Goal: Book appointment/travel/reservation

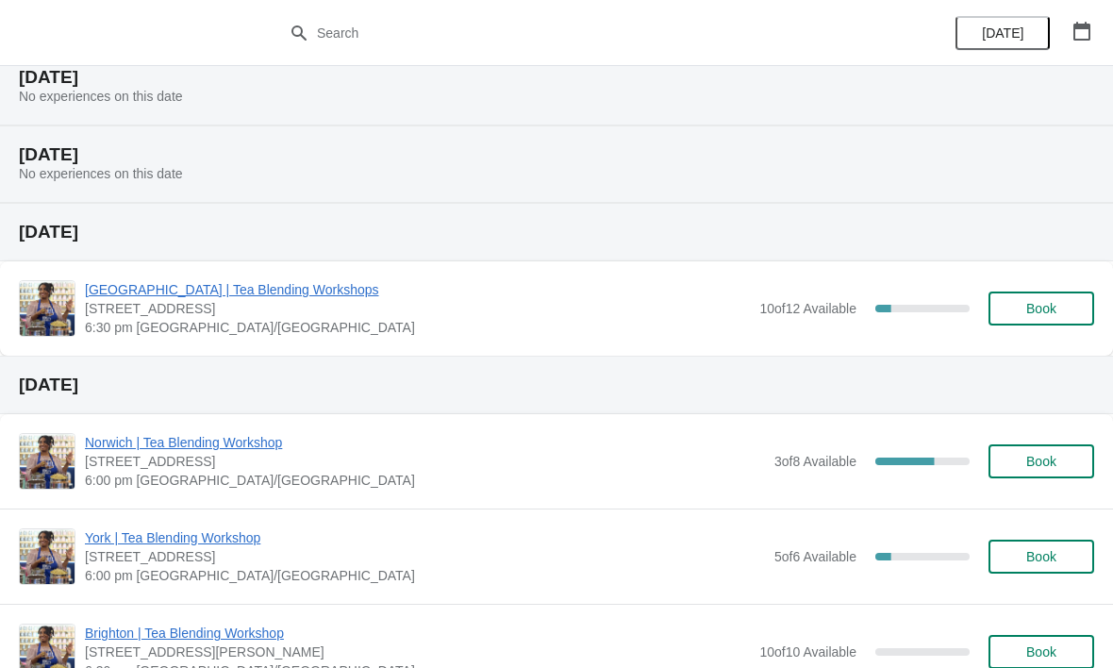
scroll to position [148, 0]
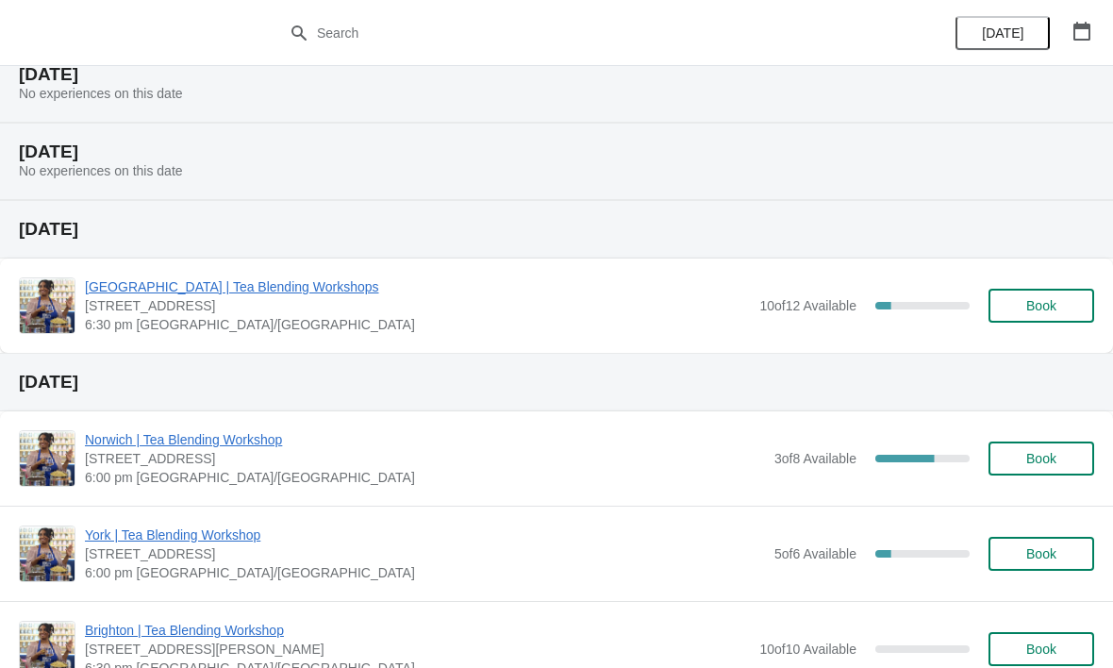
click at [1097, 39] on button "button" at bounding box center [1082, 31] width 34 height 34
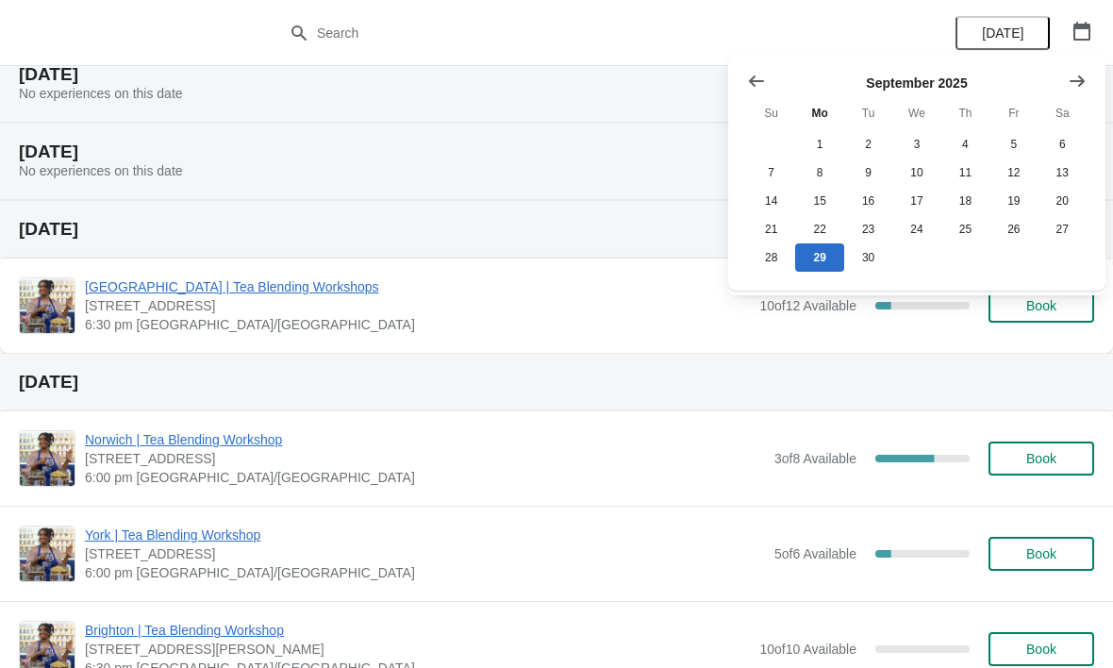
click at [1088, 90] on button "Show next month, October 2025" at bounding box center [1077, 81] width 34 height 34
click at [1066, 87] on button "Show next month, November 2025" at bounding box center [1077, 81] width 34 height 34
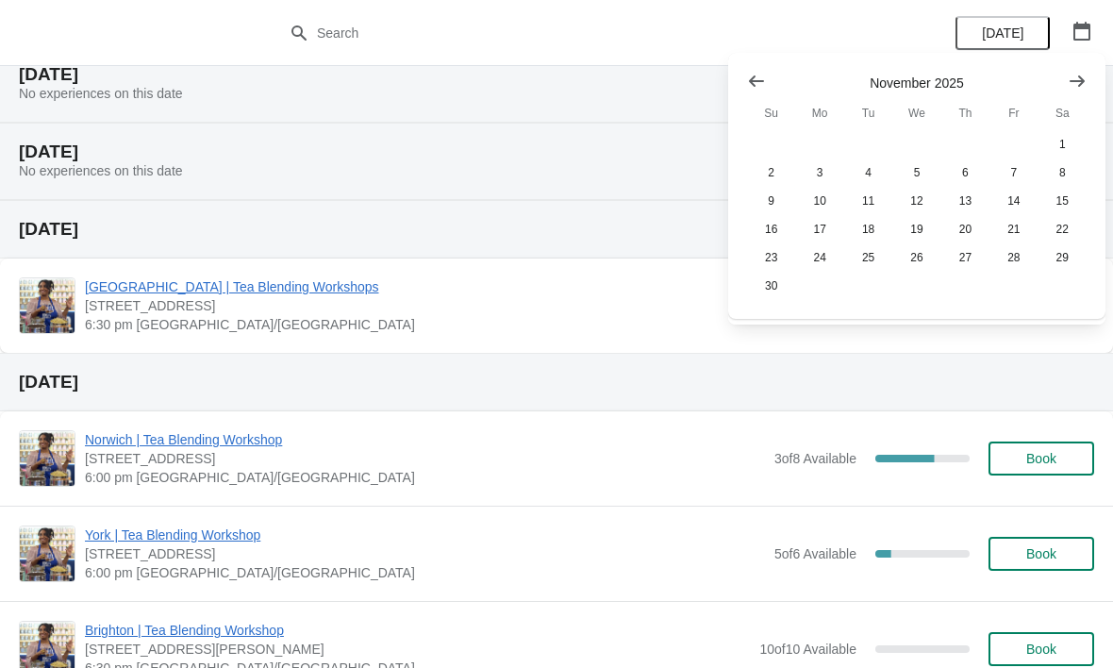
click at [1063, 88] on button "Show next month, December 2025" at bounding box center [1077, 81] width 34 height 34
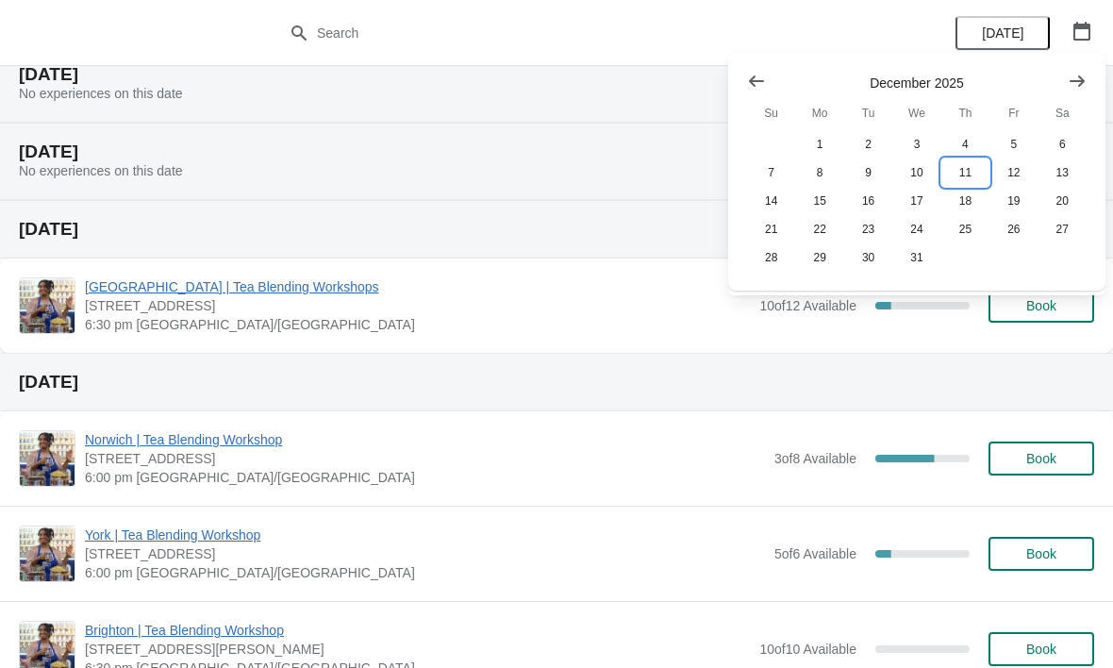
click at [969, 167] on button "11" at bounding box center [965, 172] width 48 height 28
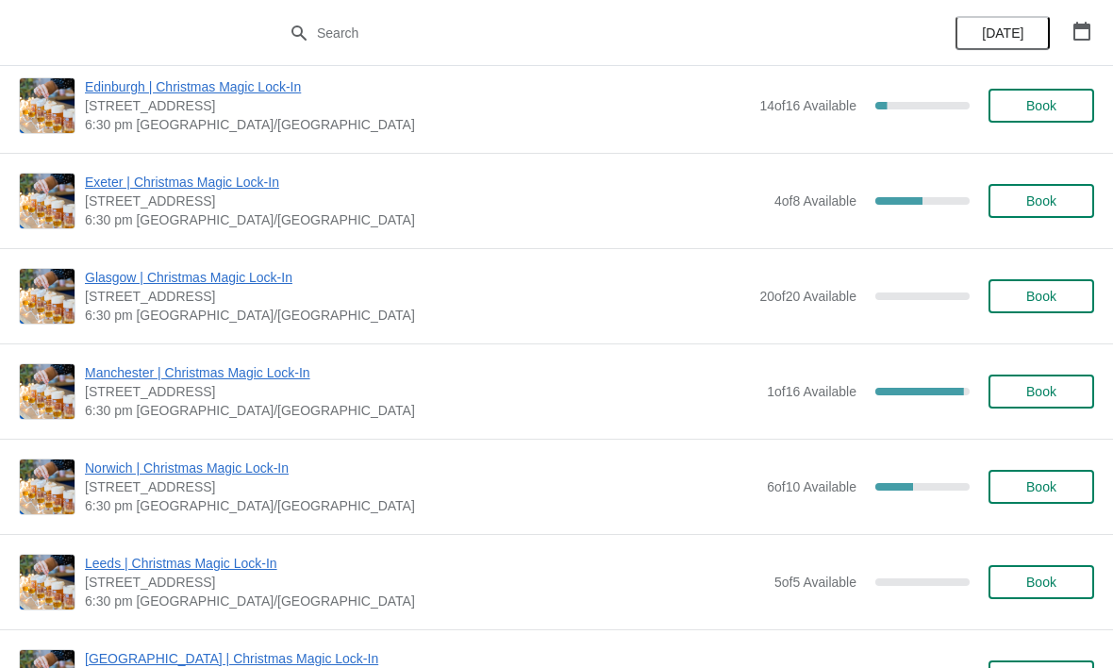
scroll to position [690, 0]
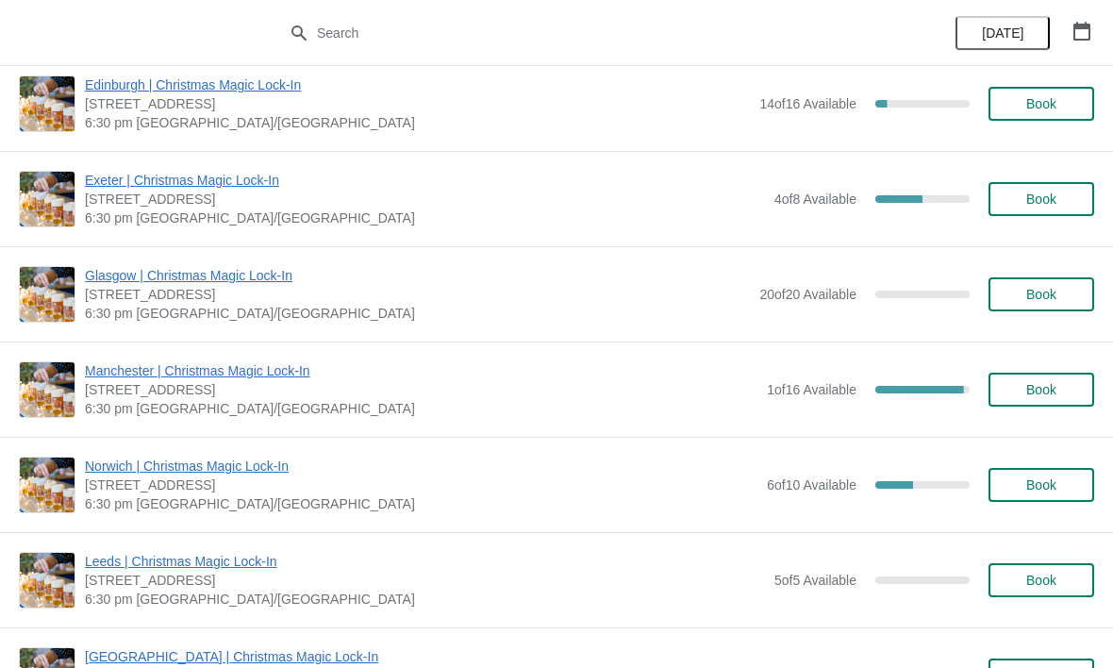
click at [1054, 382] on span "Book" at bounding box center [1041, 389] width 30 height 15
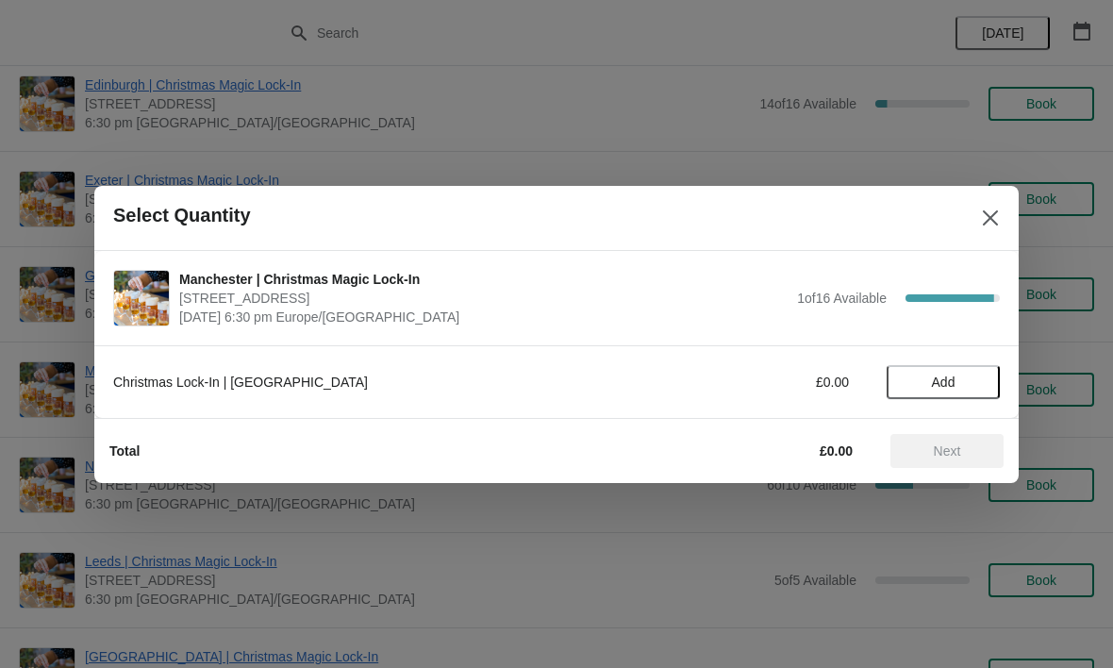
click at [974, 382] on span "Add" at bounding box center [943, 381] width 79 height 15
click at [983, 373] on icon at bounding box center [976, 382] width 20 height 20
click at [974, 445] on span "Next" at bounding box center [947, 450] width 83 height 15
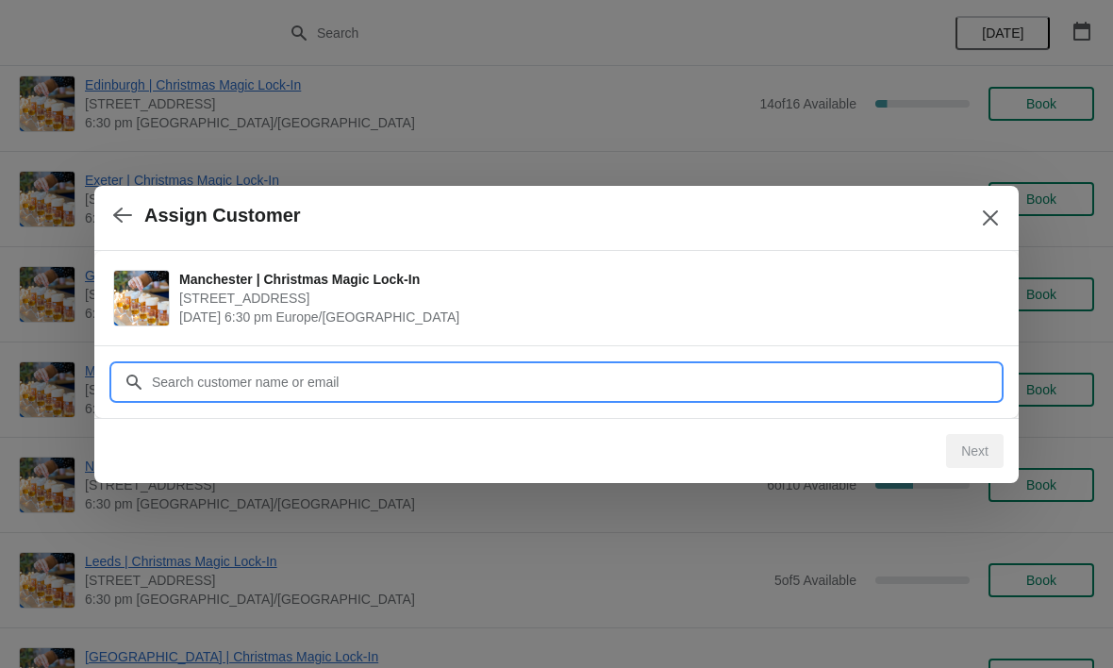
click at [568, 390] on input "Customer" at bounding box center [575, 382] width 849 height 34
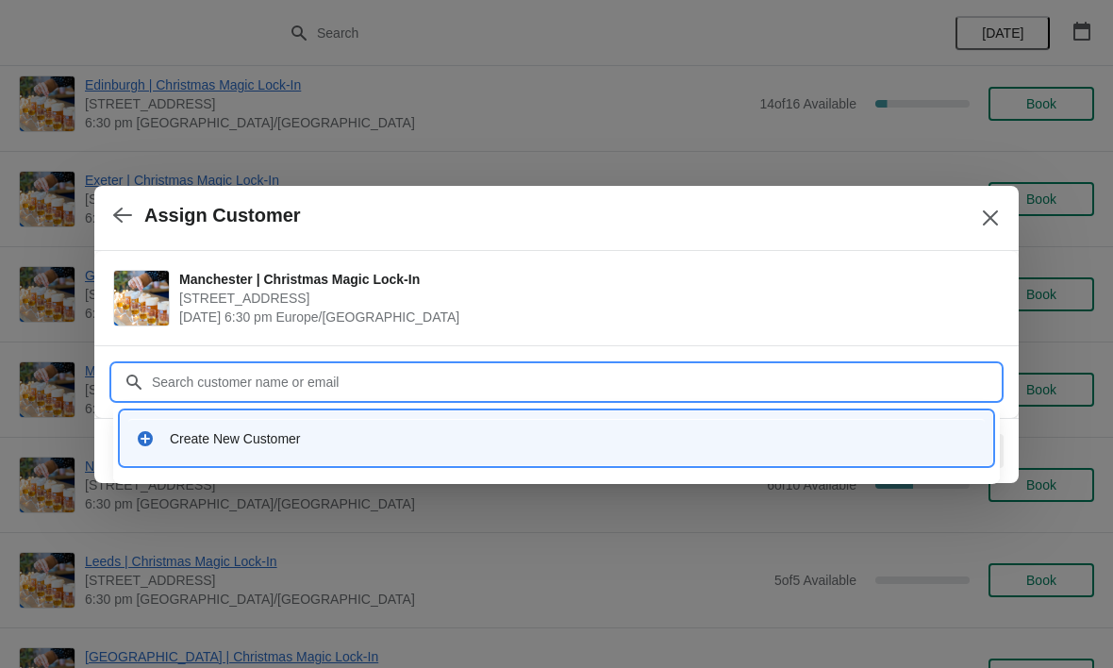
click at [33, 430] on div at bounding box center [556, 334] width 1113 height 668
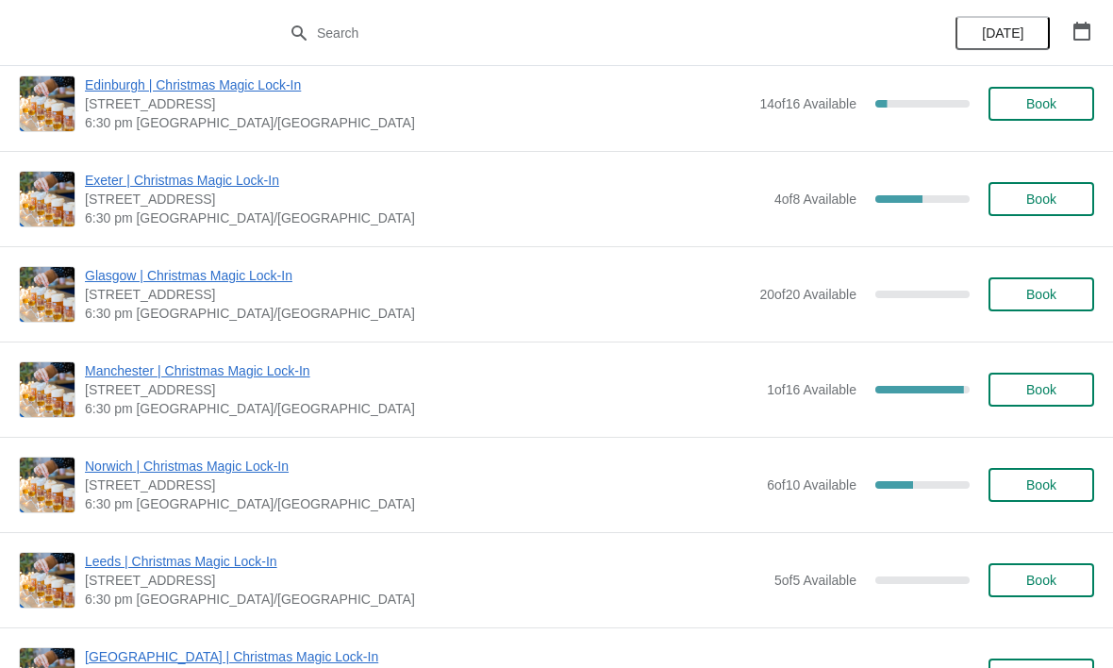
click at [70, 382] on img at bounding box center [47, 389] width 55 height 55
click at [116, 374] on span "Manchester | Christmas Magic Lock-In" at bounding box center [421, 370] width 673 height 19
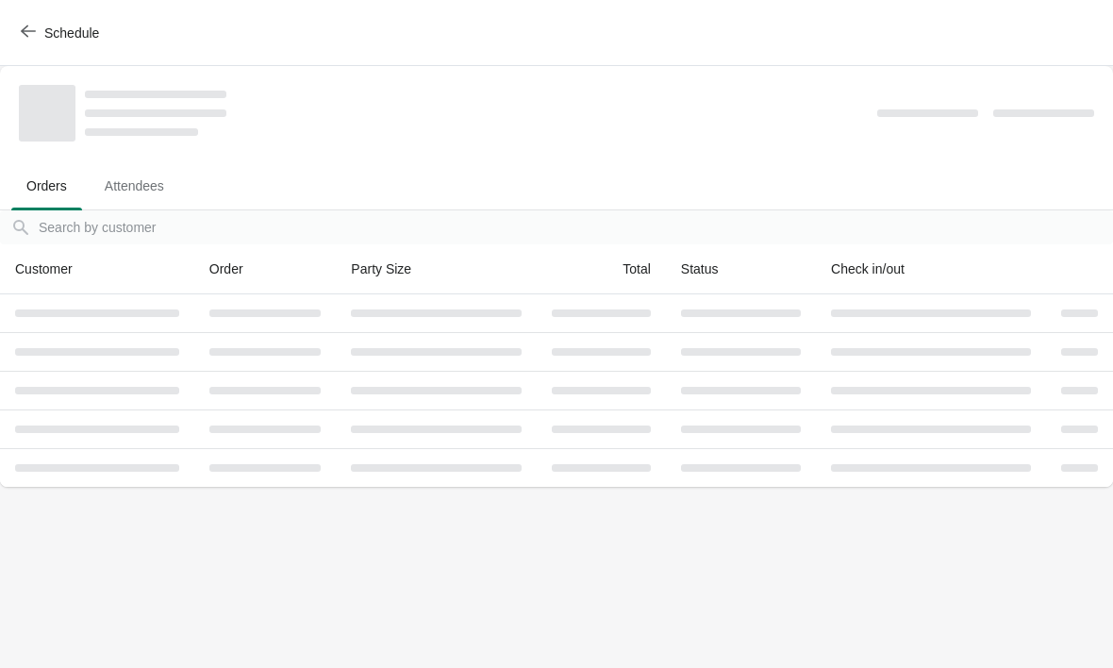
scroll to position [0, 0]
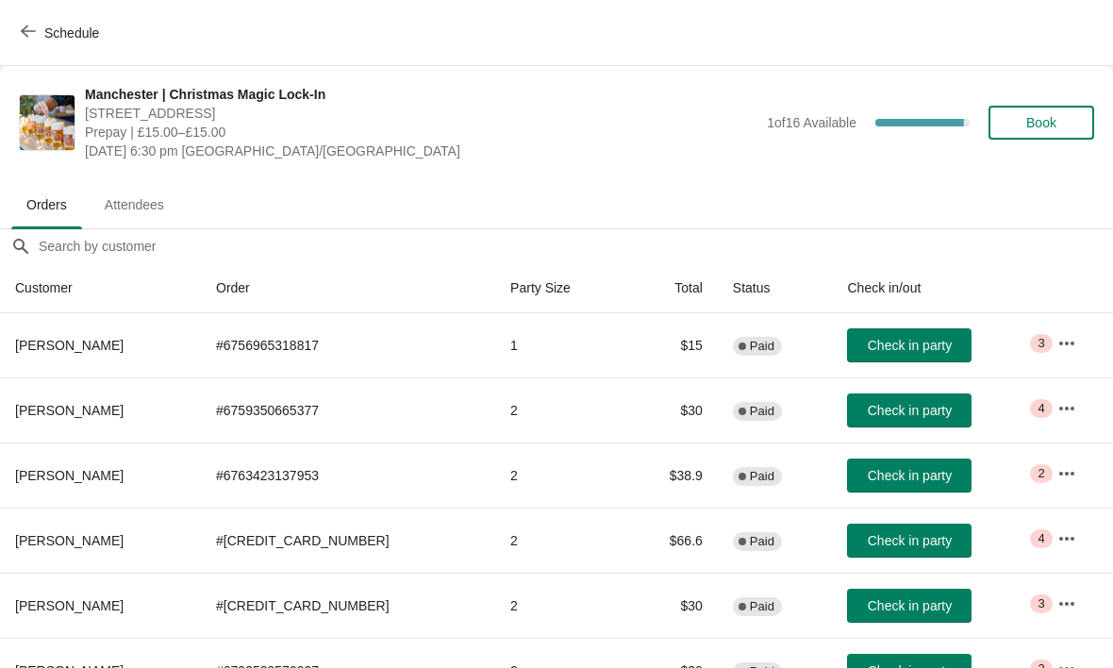
click at [1016, 112] on button "Book" at bounding box center [1042, 123] width 106 height 34
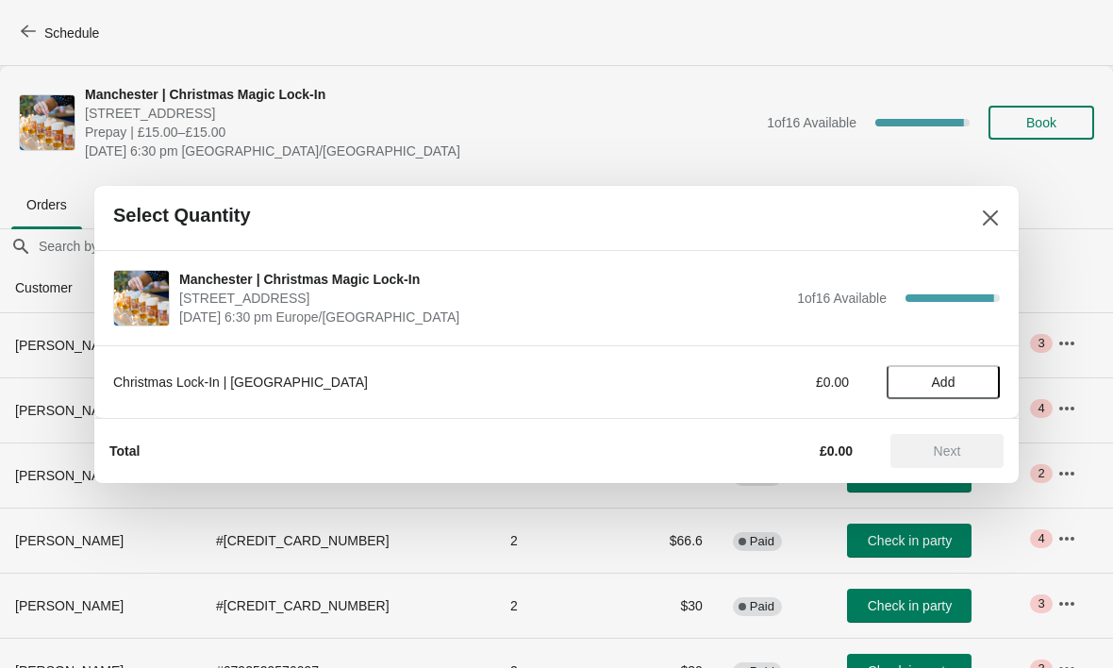
click at [939, 379] on span "Add" at bounding box center [944, 381] width 24 height 15
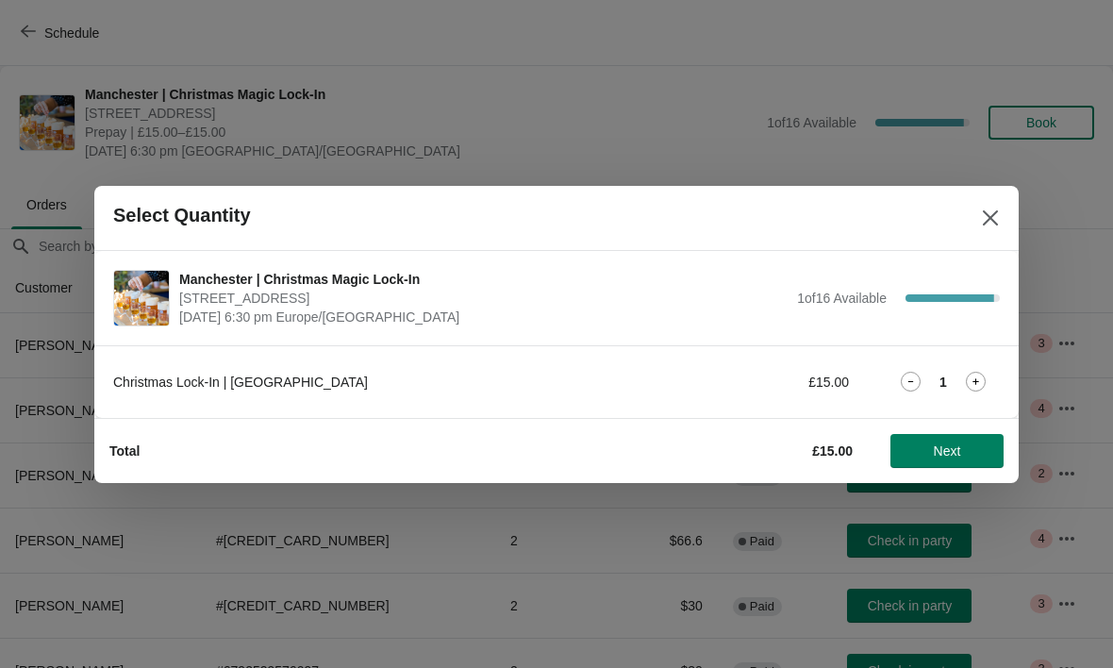
click at [984, 379] on icon at bounding box center [976, 382] width 20 height 20
click at [918, 451] on span "Next" at bounding box center [947, 450] width 83 height 15
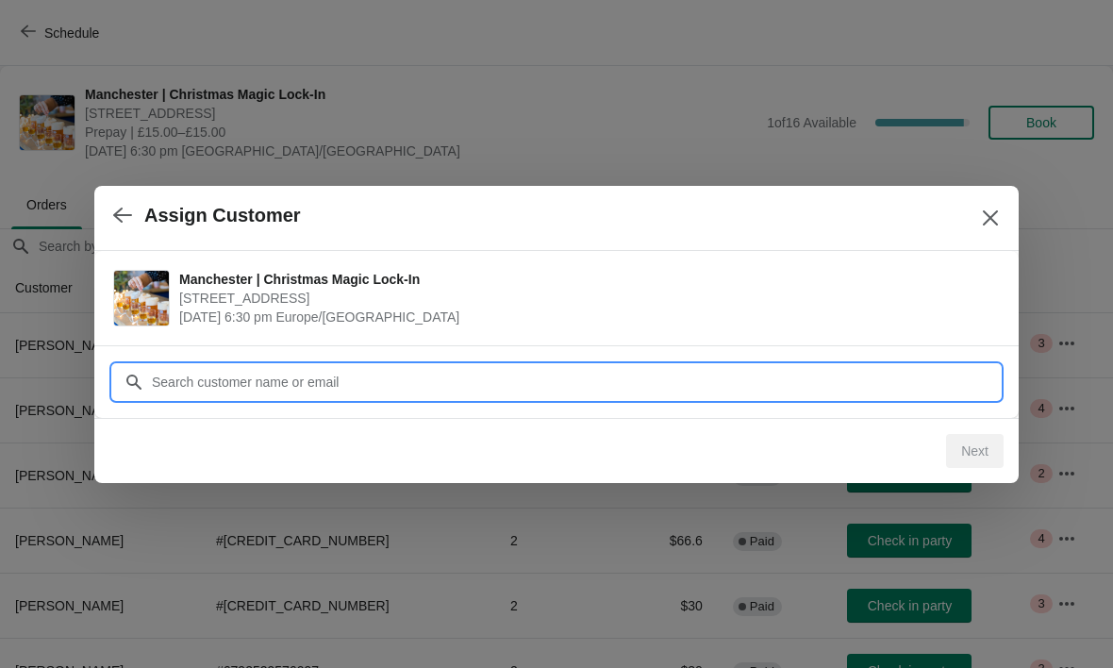
click at [339, 372] on input "Customer" at bounding box center [575, 382] width 849 height 34
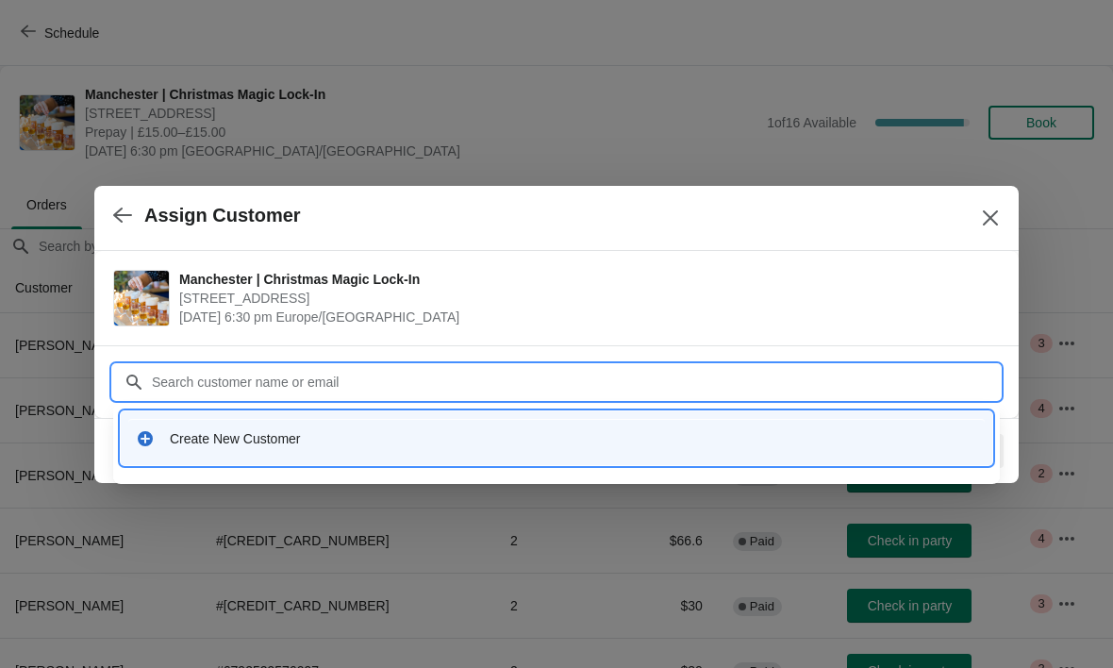
click at [292, 437] on div "Create New Customer" at bounding box center [573, 438] width 807 height 19
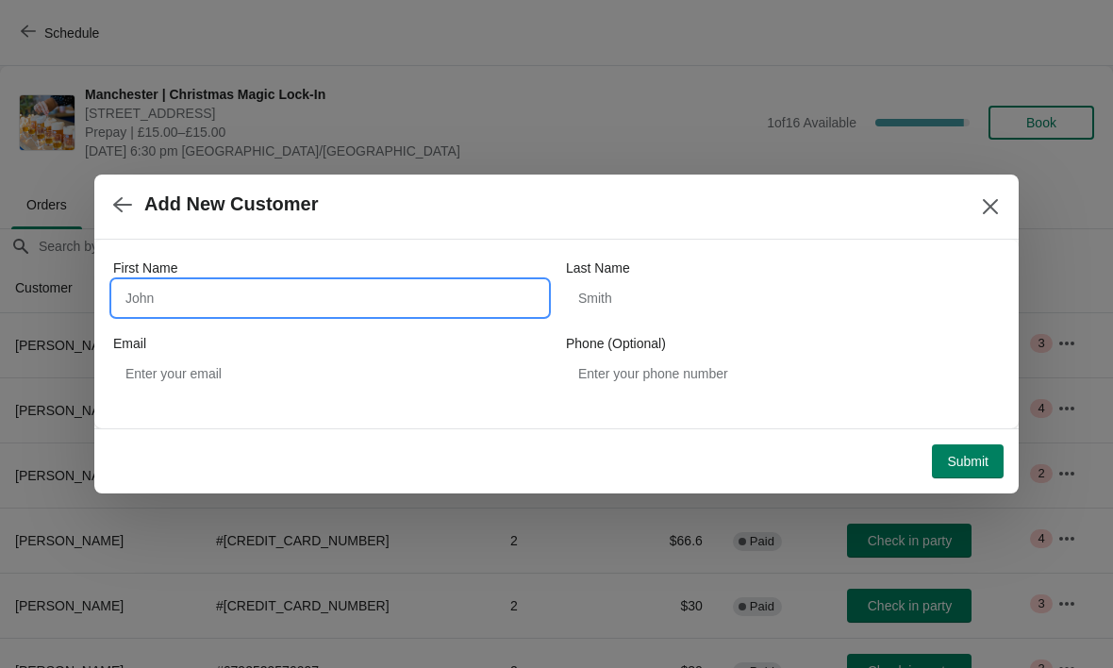
click at [389, 285] on input "First Name" at bounding box center [330, 298] width 434 height 34
type input "[PERSON_NAME]"
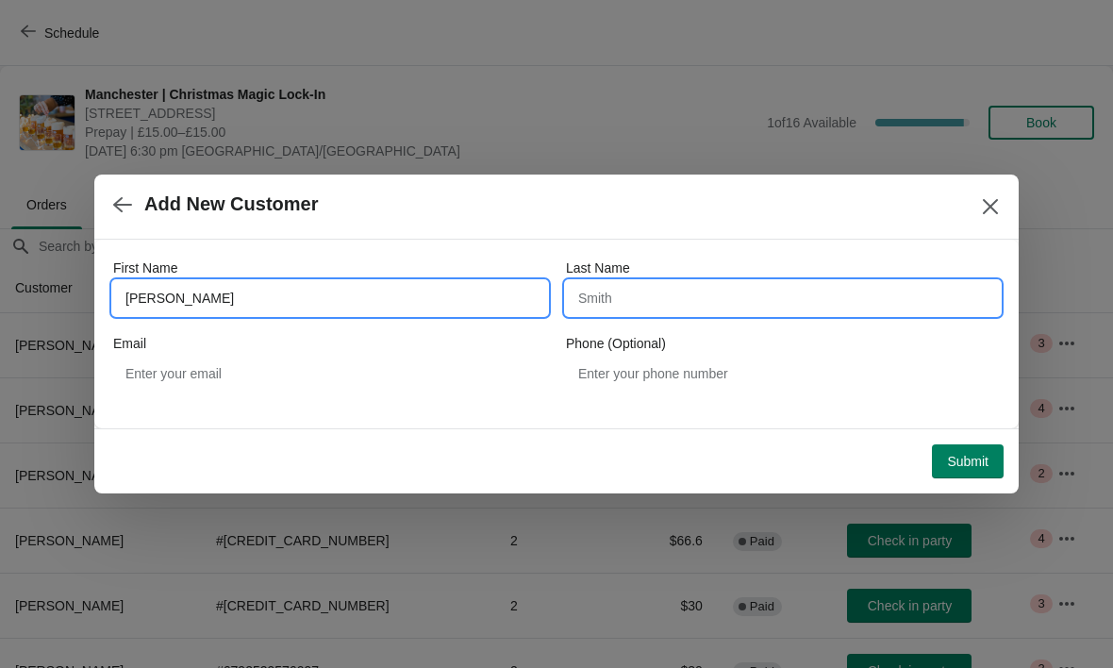
click at [665, 298] on input "Last Name" at bounding box center [783, 298] width 434 height 34
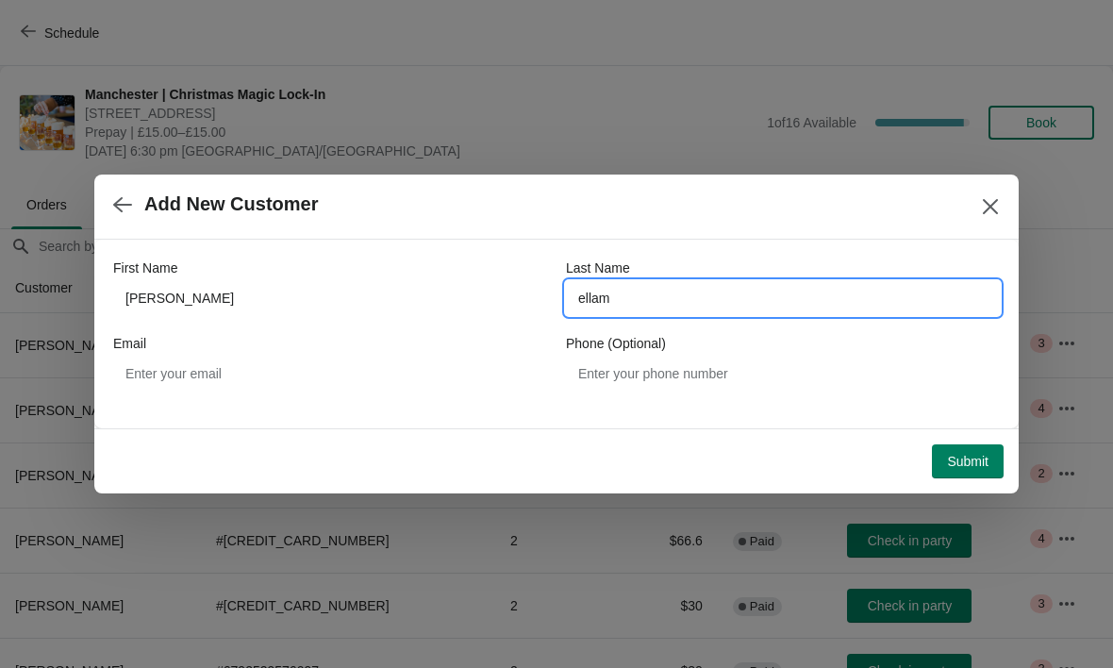
type input "ellam"
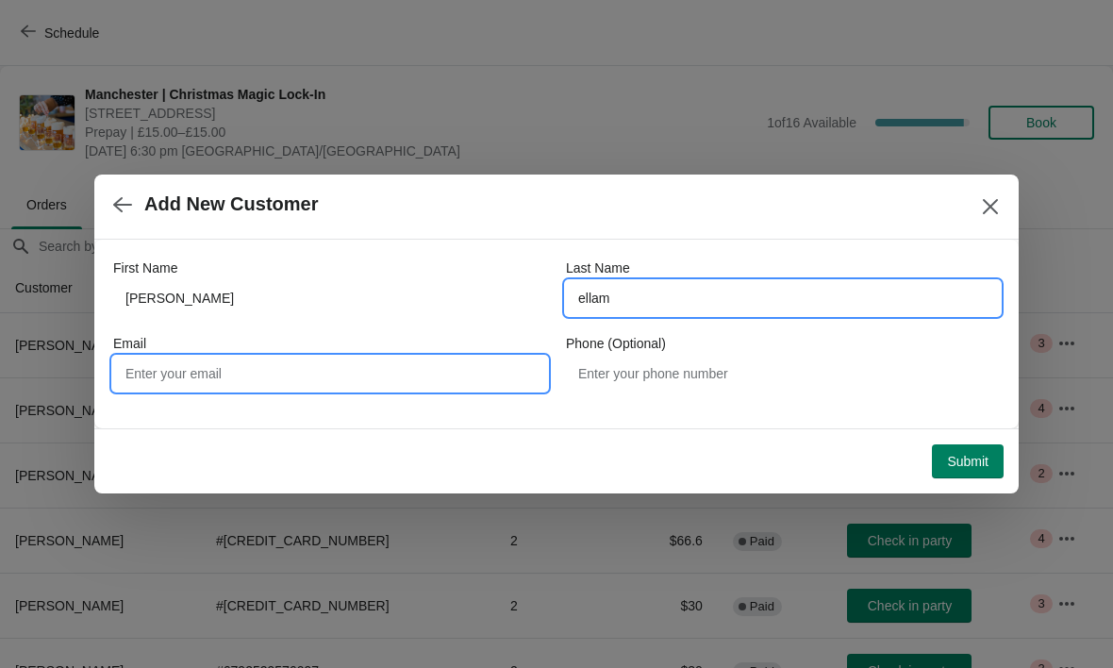
click at [274, 388] on input "Email" at bounding box center [330, 374] width 434 height 34
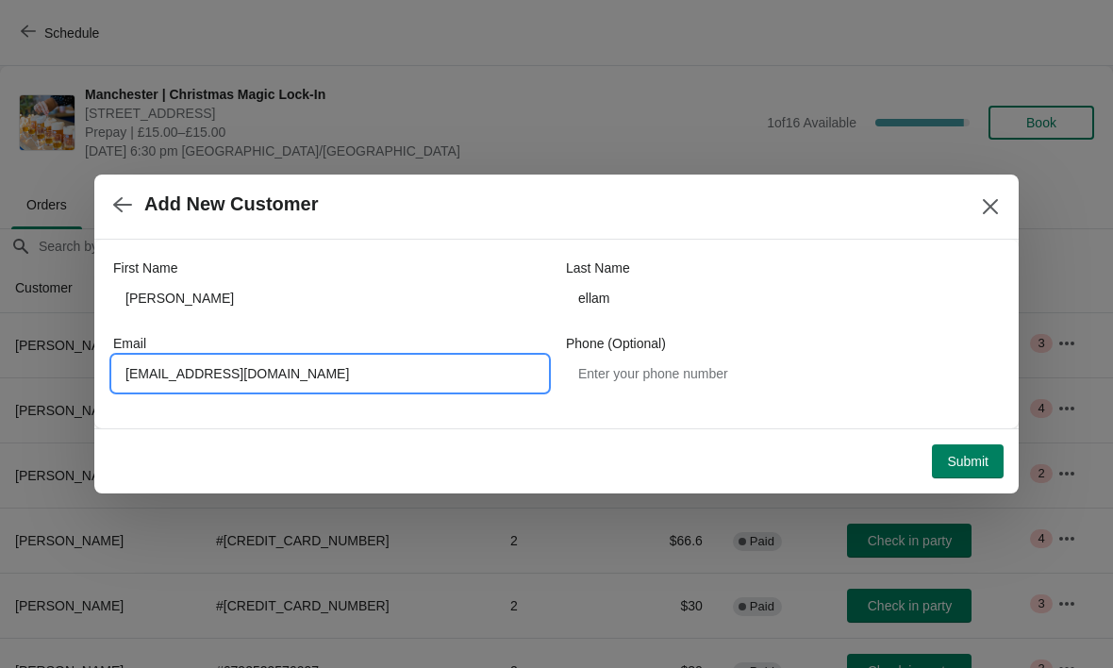
type input "[EMAIL_ADDRESS][DOMAIN_NAME]"
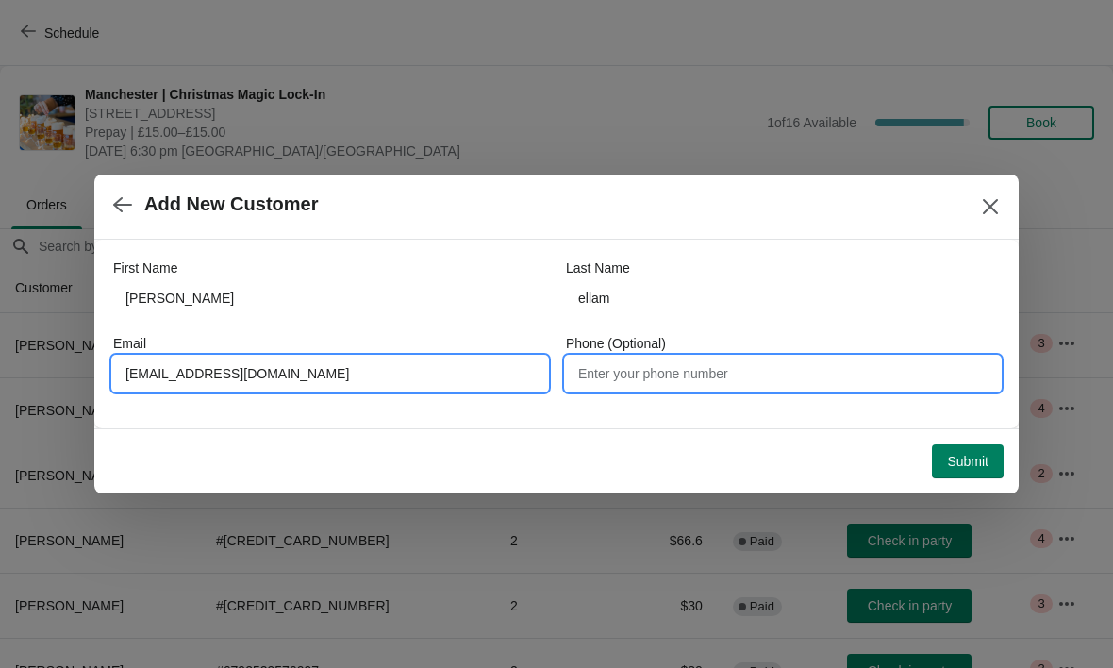
click at [707, 386] on input "Phone (Optional)" at bounding box center [783, 374] width 434 height 34
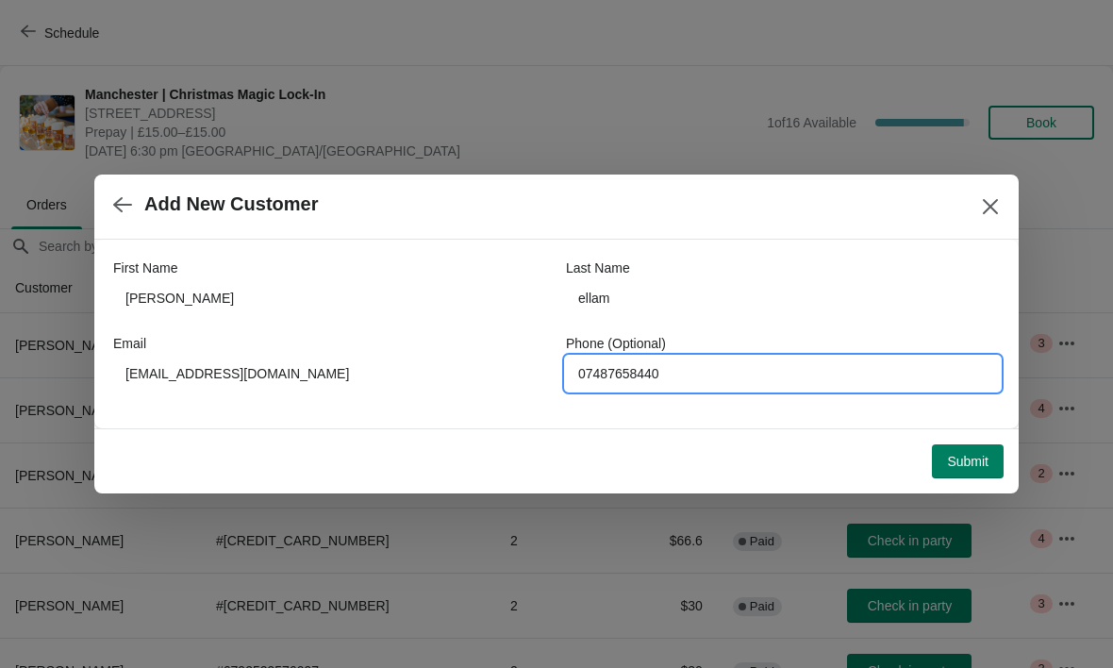
type input "07487658440"
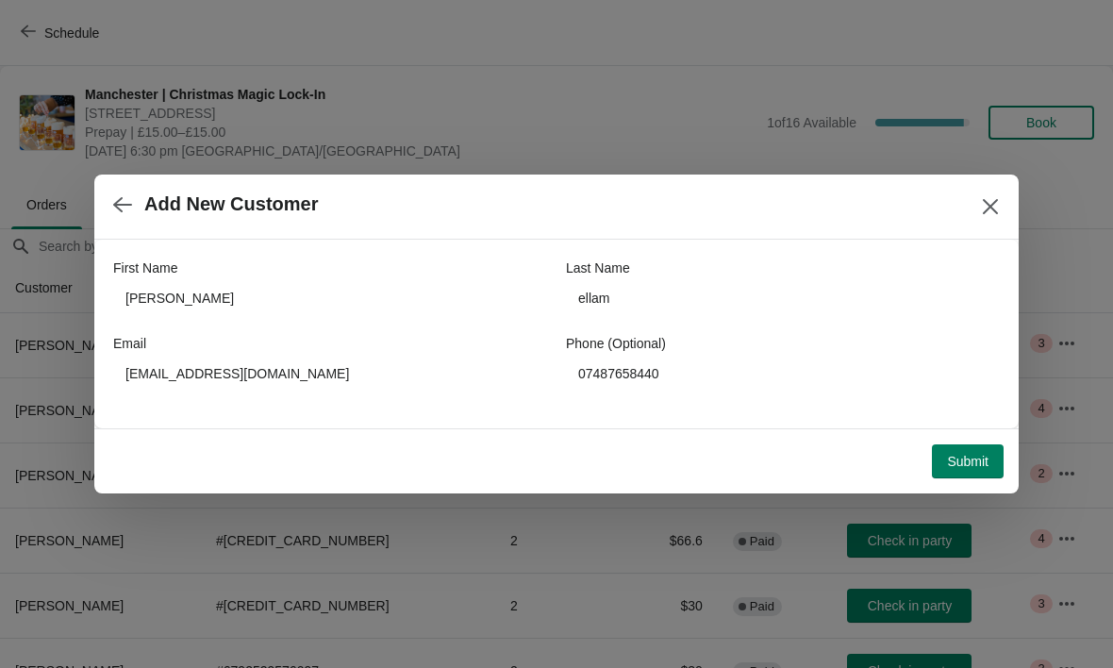
click at [967, 467] on span "Submit" at bounding box center [968, 461] width 42 height 15
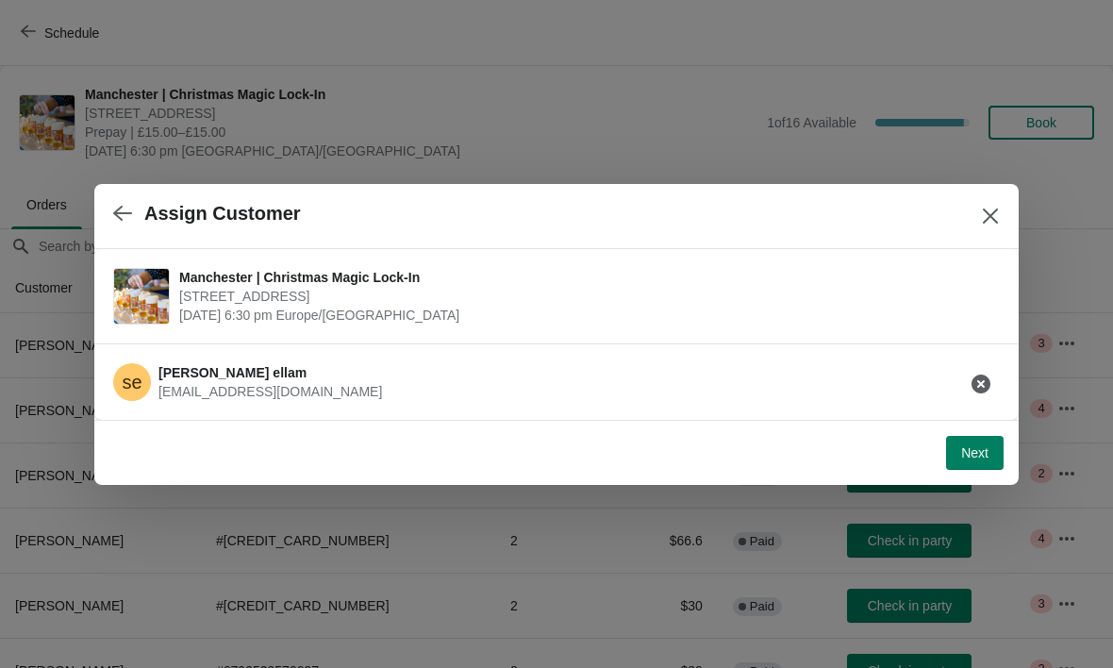
click at [992, 457] on button "Next" at bounding box center [975, 453] width 58 height 34
select select "No"
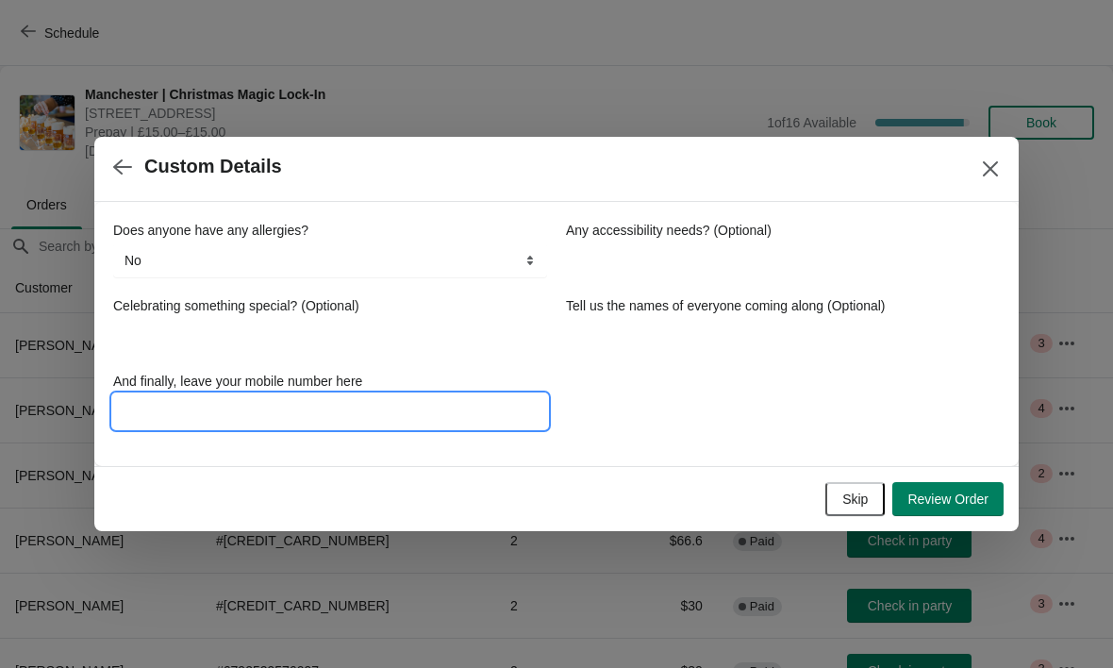
click at [361, 420] on input "And finally, leave your mobile number here" at bounding box center [330, 411] width 434 height 34
type input "07487658440"
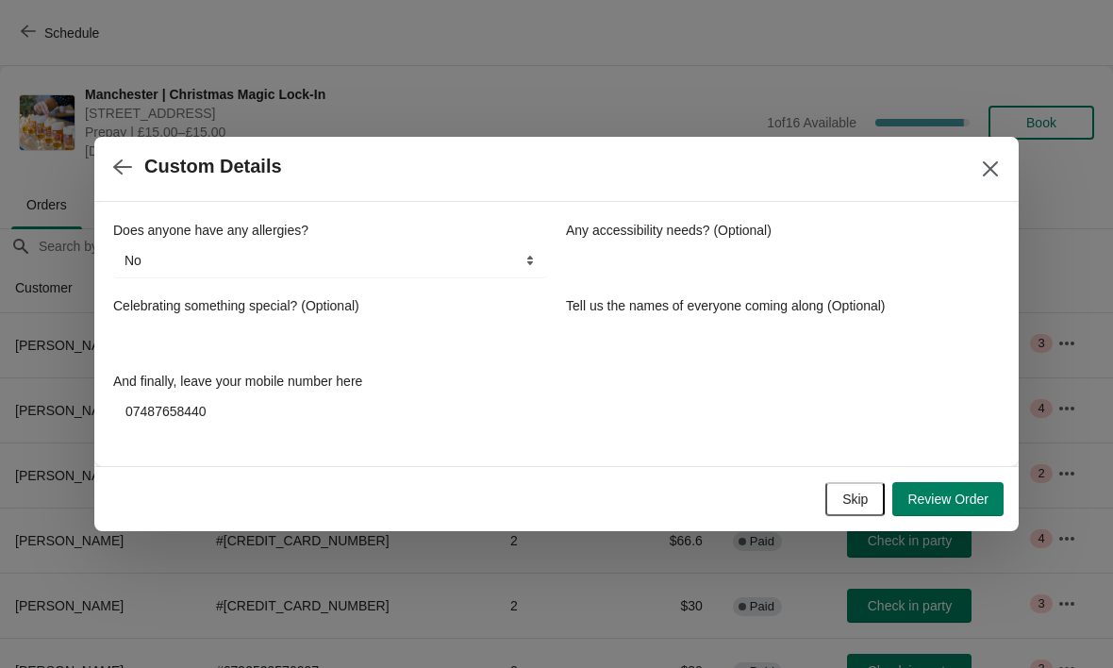
click at [965, 497] on span "Review Order" at bounding box center [947, 498] width 81 height 15
